Goal: Check status

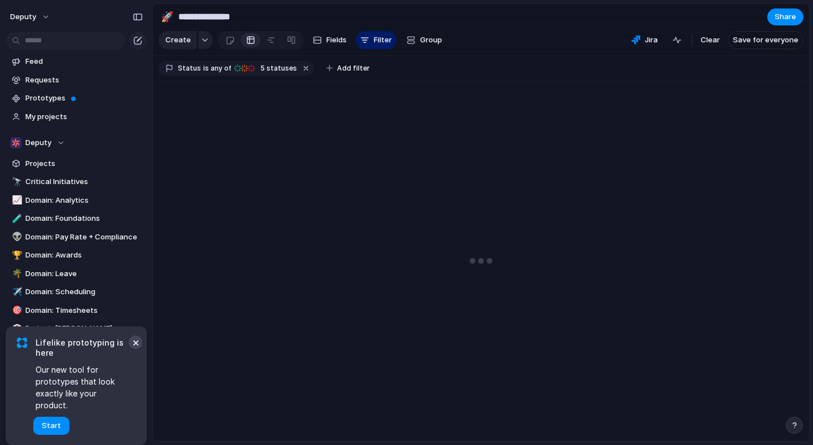
click at [138, 349] on button "×" at bounding box center [136, 343] width 14 height 14
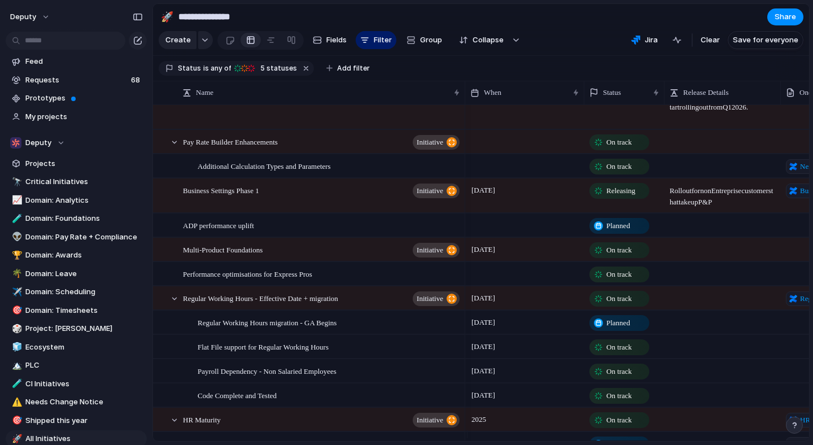
scroll to position [210, 0]
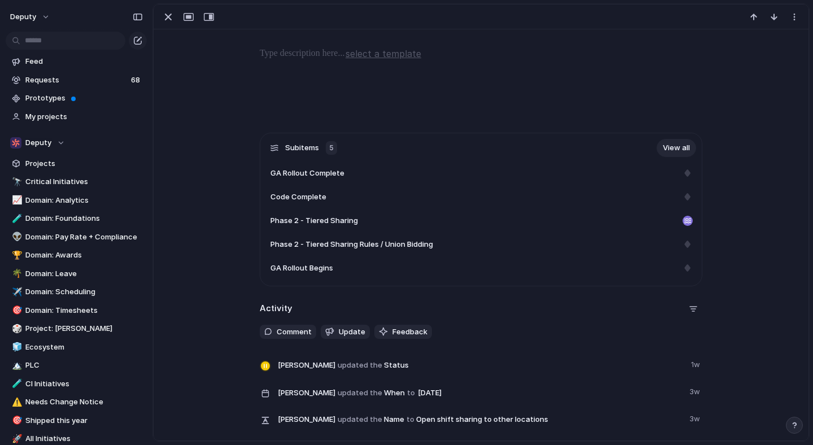
scroll to position [570, 0]
